Goal: Transaction & Acquisition: Purchase product/service

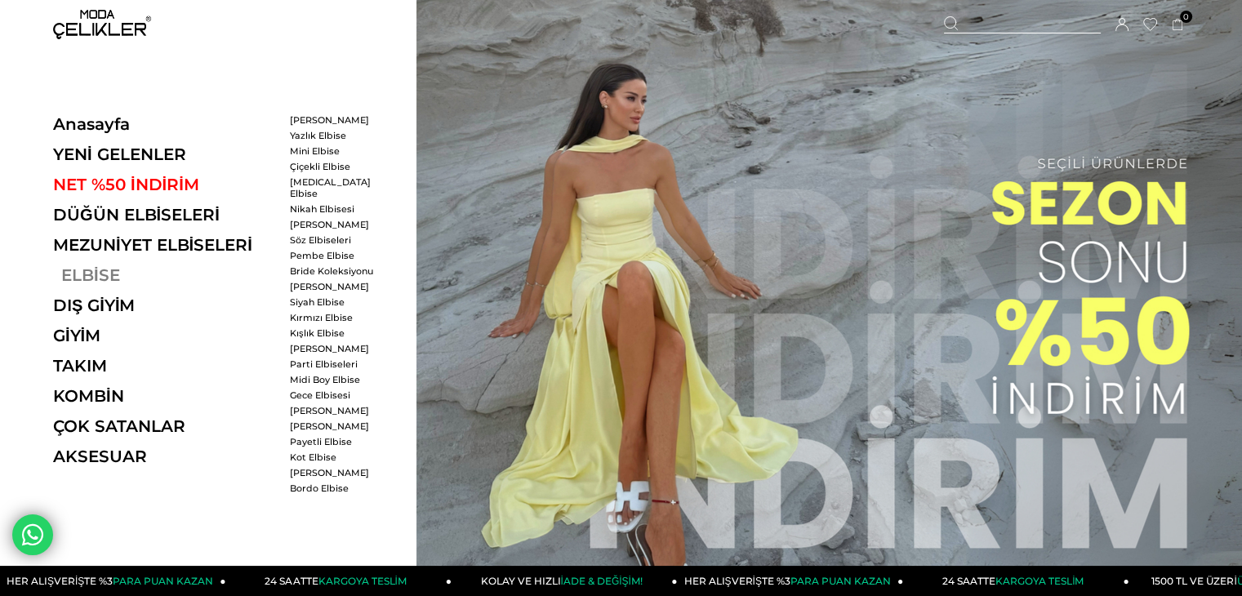
click at [74, 271] on link "ELBİSE" at bounding box center [165, 275] width 225 height 20
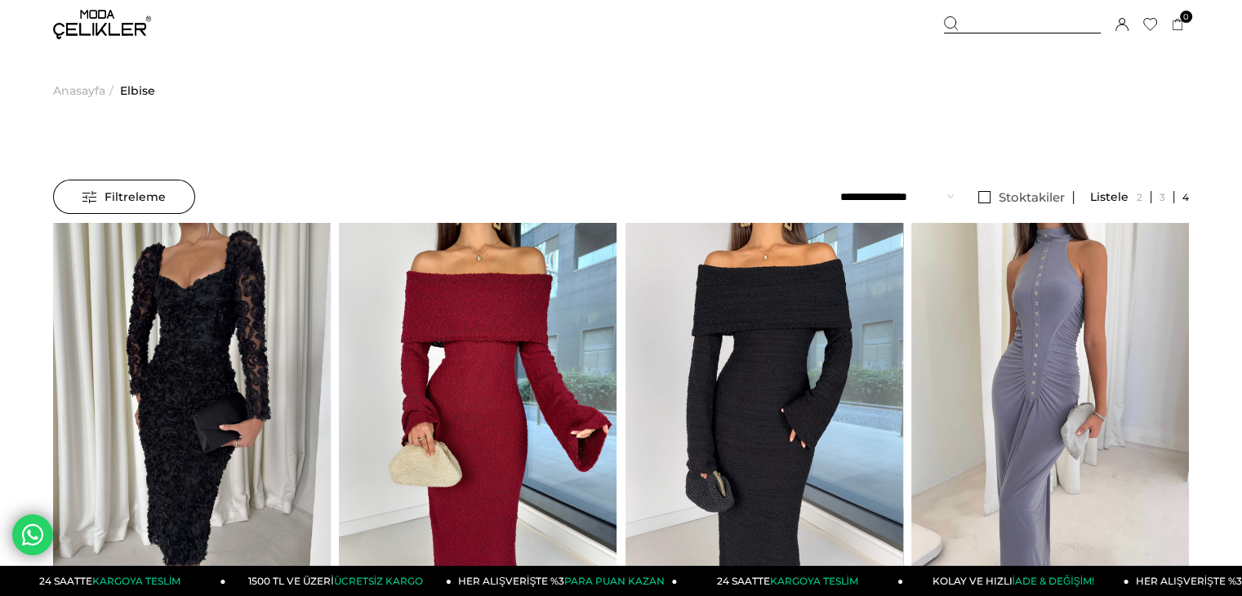
click at [145, 195] on span "Filtreleme" at bounding box center [123, 196] width 83 height 33
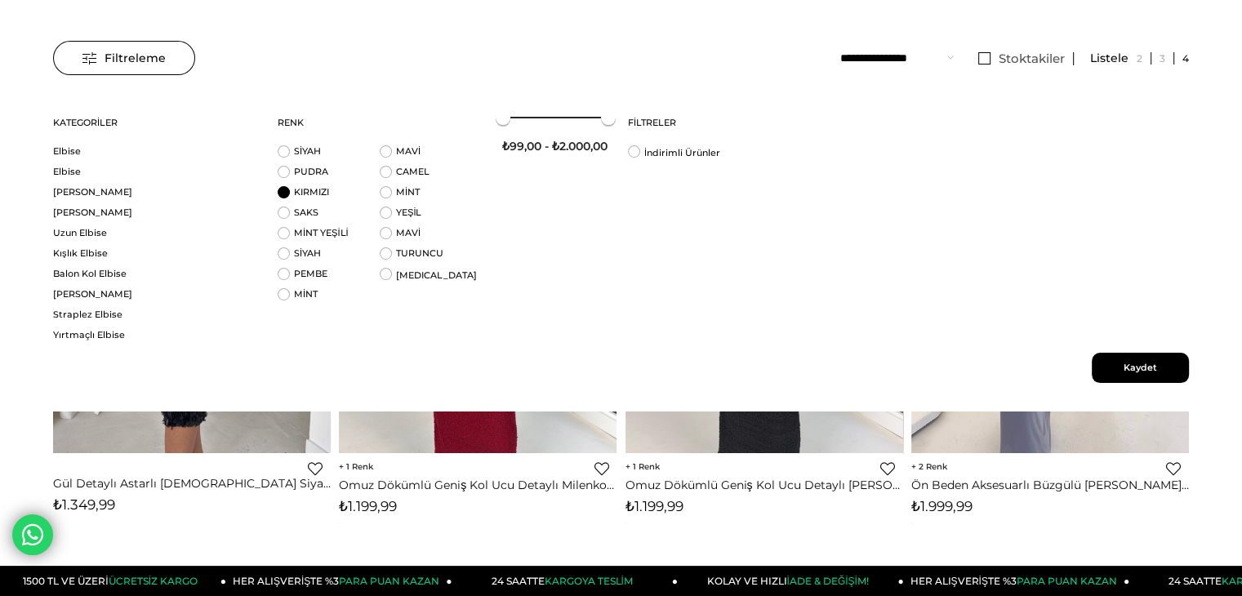
scroll to position [163, 0]
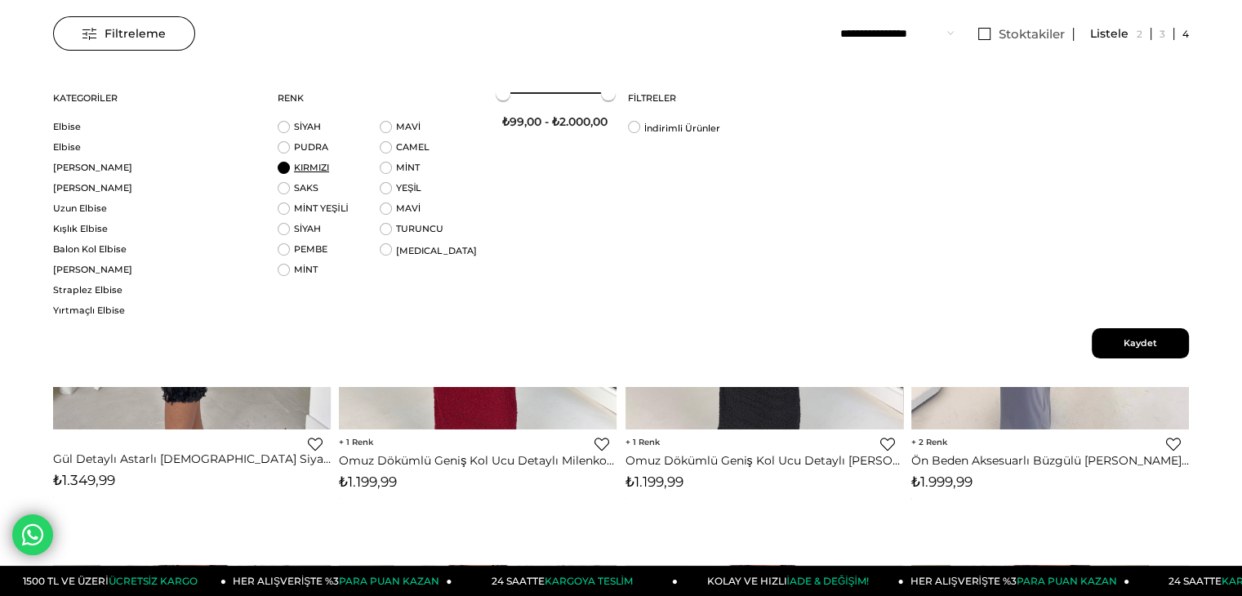
click at [310, 162] on link "KIRMIZI" at bounding box center [311, 167] width 35 height 11
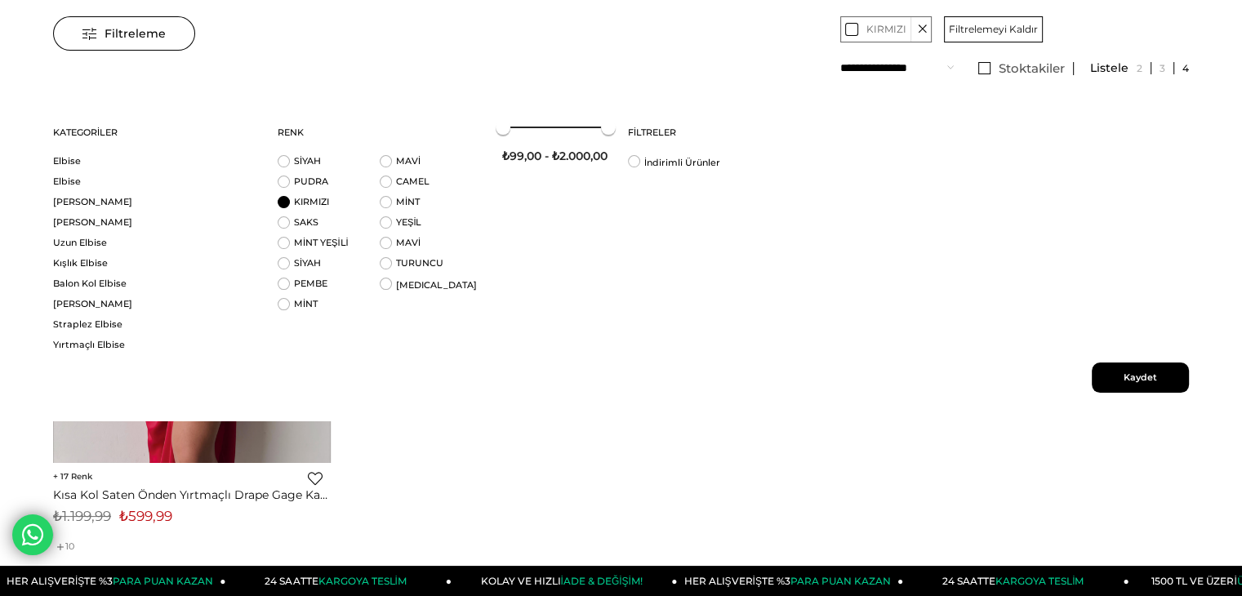
click at [1135, 376] on span "Kaydet" at bounding box center [1140, 378] width 97 height 30
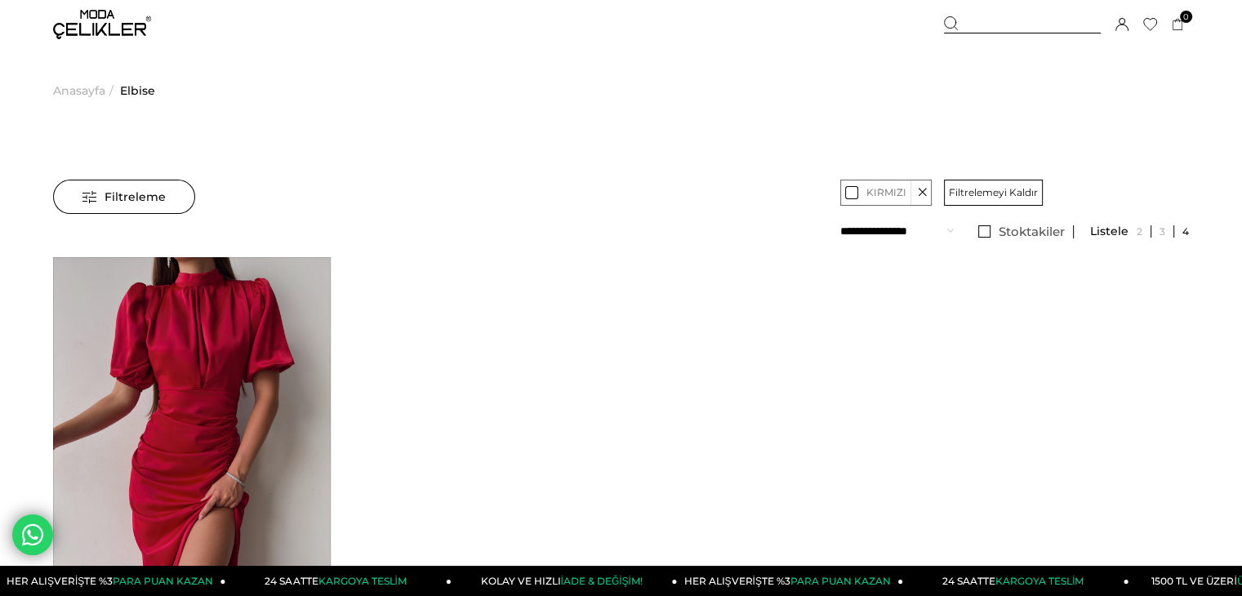
click at [144, 172] on div "Kaydettigim [PERSON_NAME] Filtreleme Filtreleme Sıralama Filtreleme Stoktakiler…" at bounding box center [621, 439] width 1136 height 687
click at [918, 194] on icon at bounding box center [922, 192] width 9 height 25
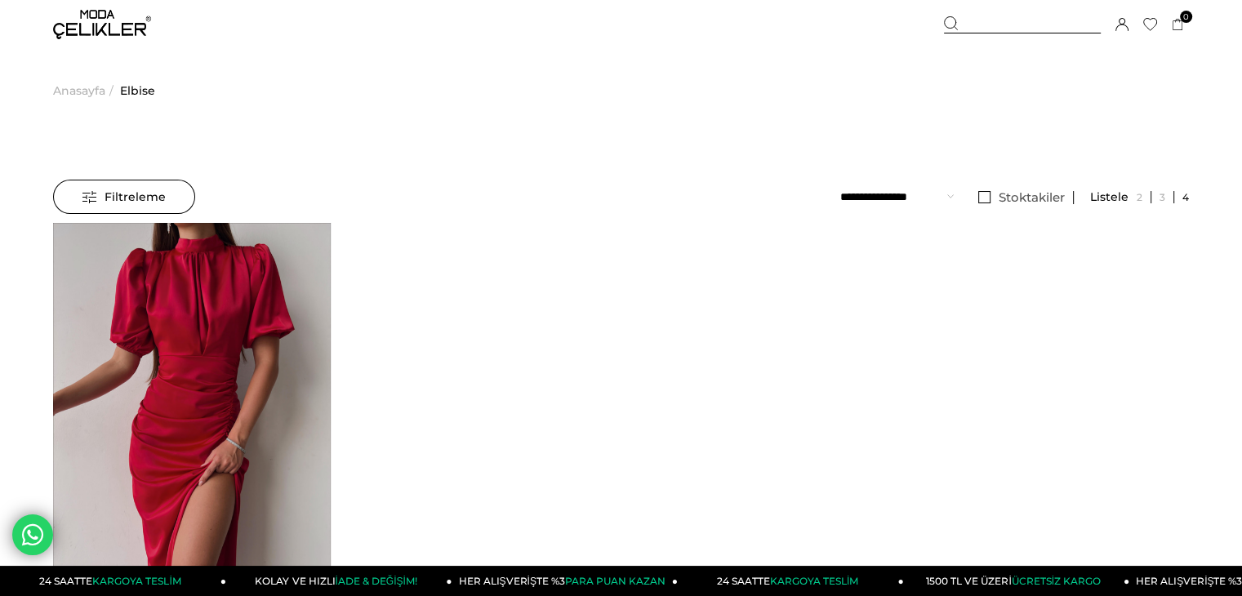
click at [989, 12] on div "Sepetim 0 Ürün Sepetinizde ürün bulunmamaktadır. Genel Toplam : Sepetim SİPARİŞ…" at bounding box center [1066, 24] width 245 height 49
click at [991, 30] on div at bounding box center [1022, 24] width 157 height 17
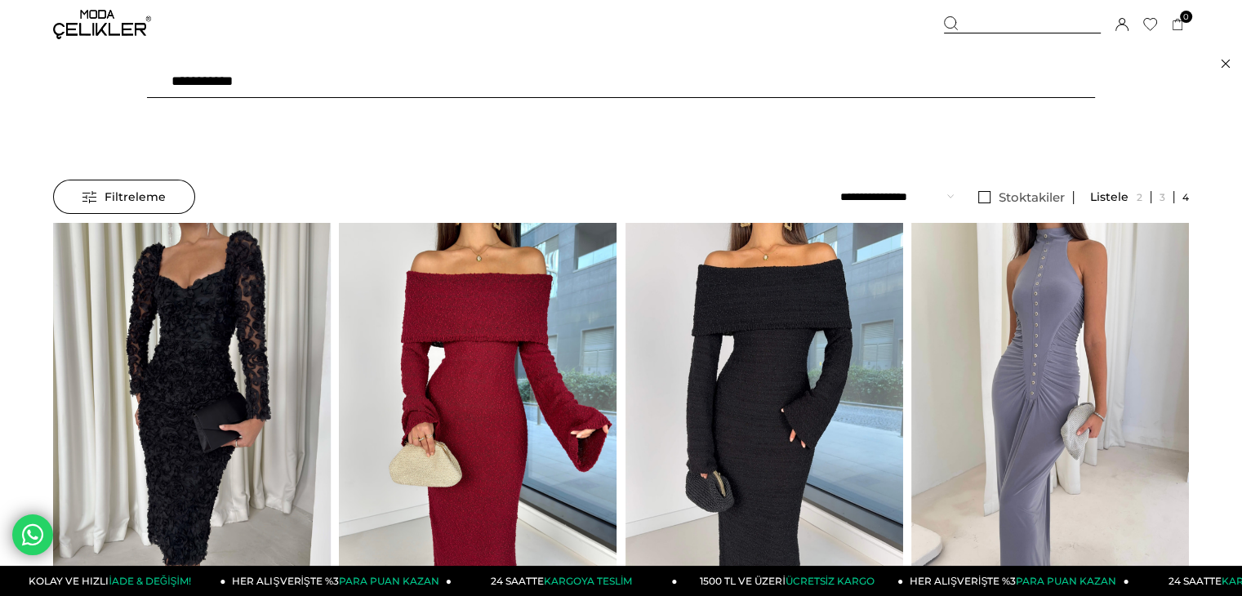
type input "**********"
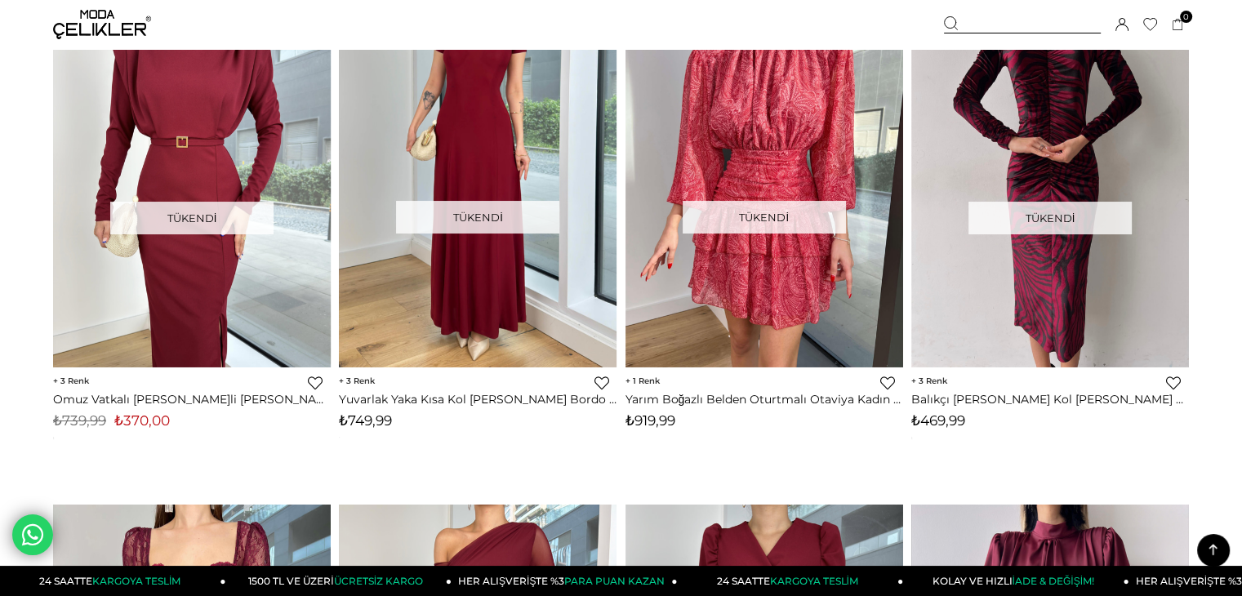
scroll to position [6534, 0]
